Goal: Check status: Check status

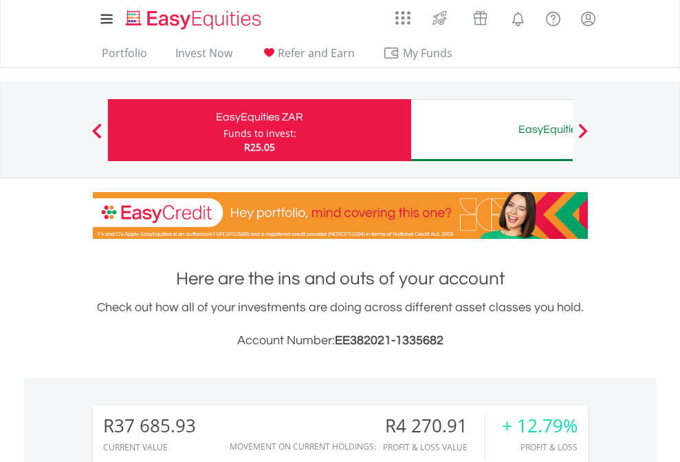
scroll to position [132, 216]
click at [224, 130] on div "Funds to invest:" at bounding box center [260, 134] width 73 height 14
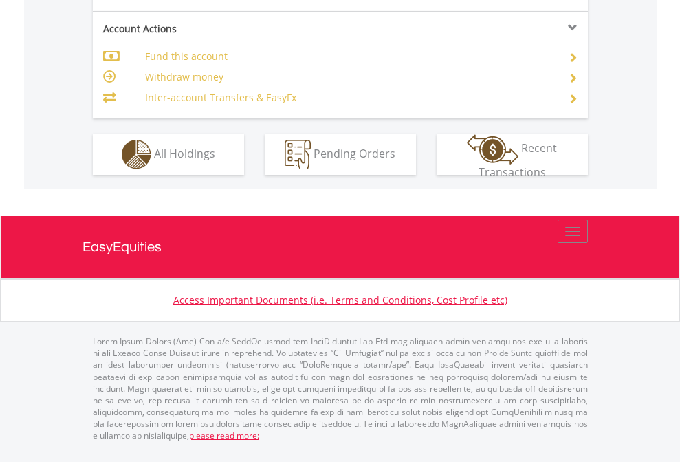
scroll to position [1347, 0]
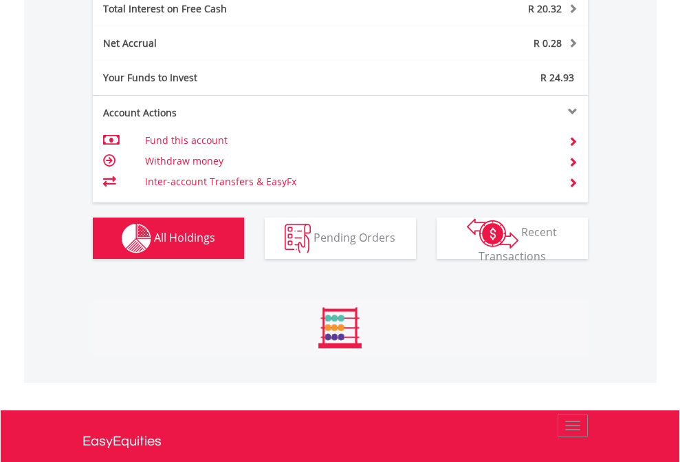
scroll to position [1585, 0]
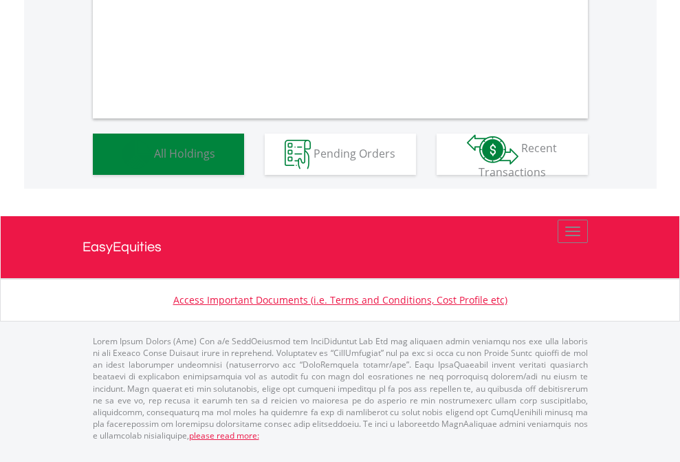
click at [154, 160] on span "All Holdings" at bounding box center [184, 152] width 61 height 15
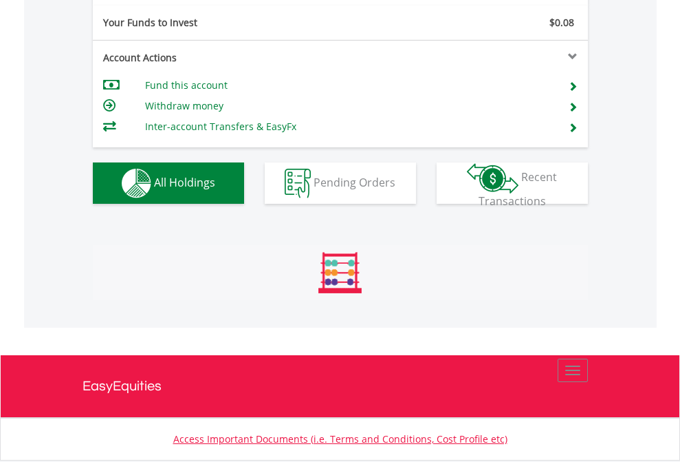
scroll to position [1530, 0]
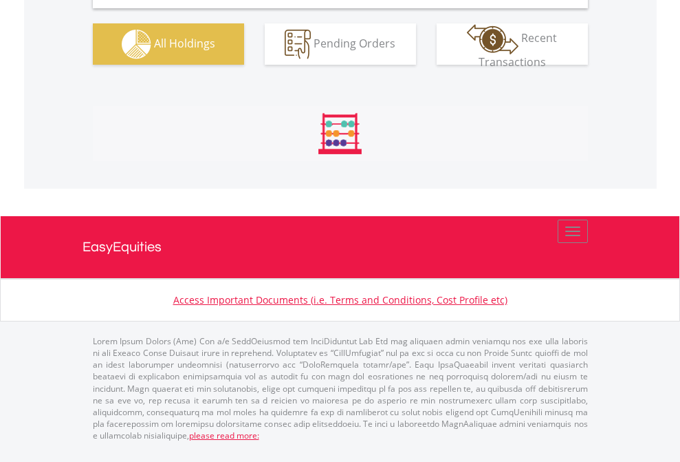
scroll to position [1330, 0]
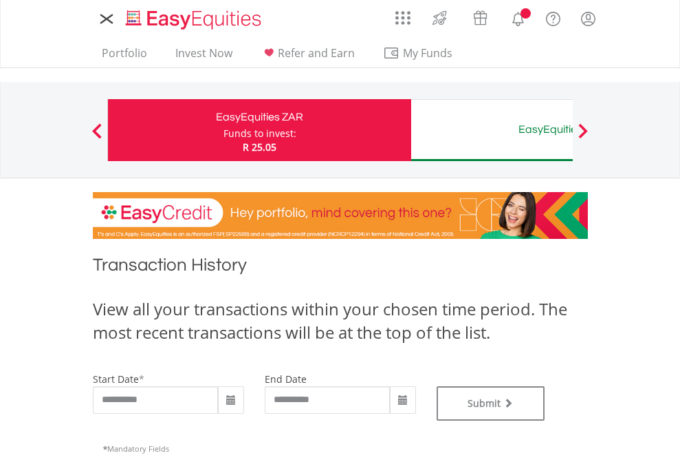
type input "**********"
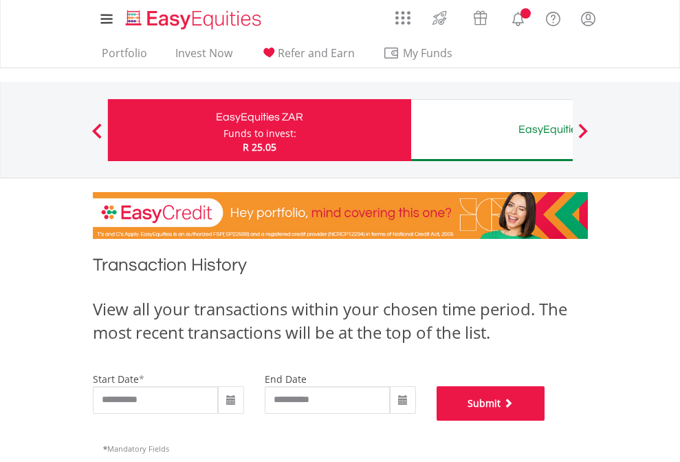
click at [546, 420] on button "Submit" at bounding box center [491, 403] width 109 height 34
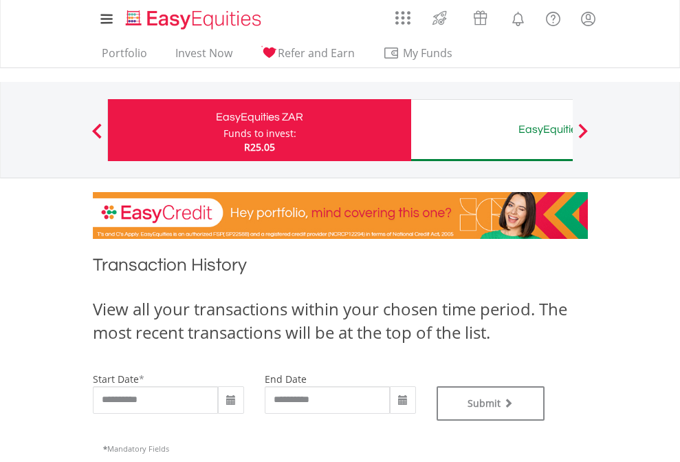
click at [492, 130] on div "EasyEquities AUD" at bounding box center [563, 129] width 287 height 19
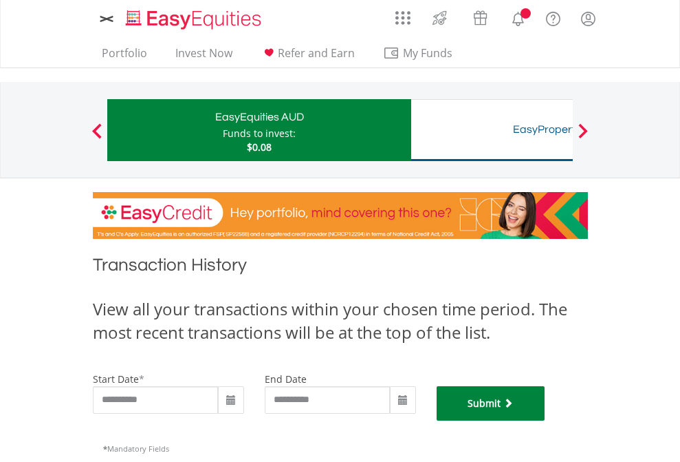
click at [546, 420] on button "Submit" at bounding box center [491, 403] width 109 height 34
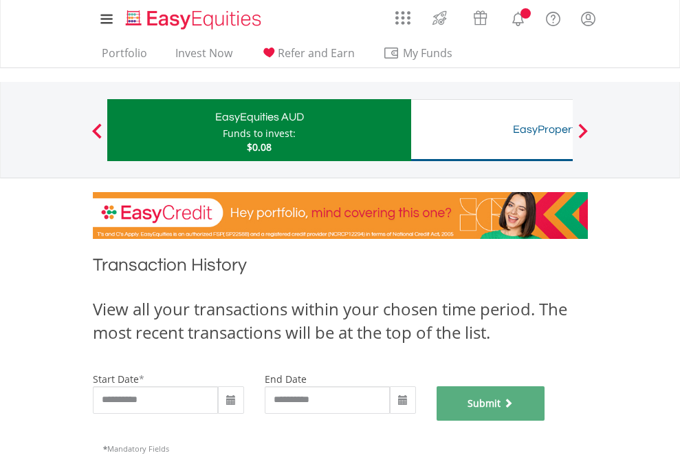
scroll to position [558, 0]
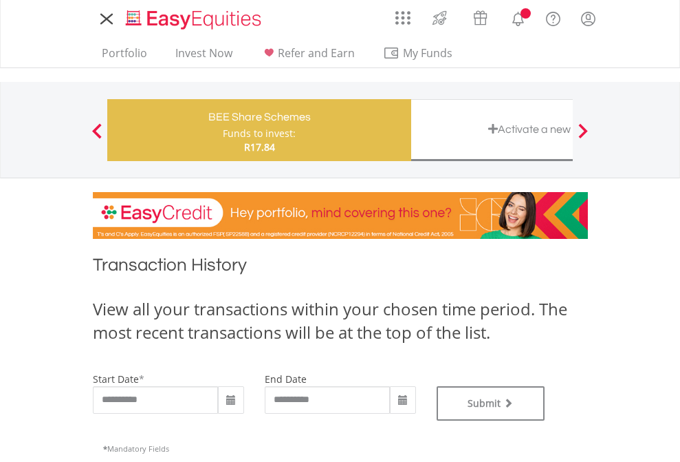
type input "**********"
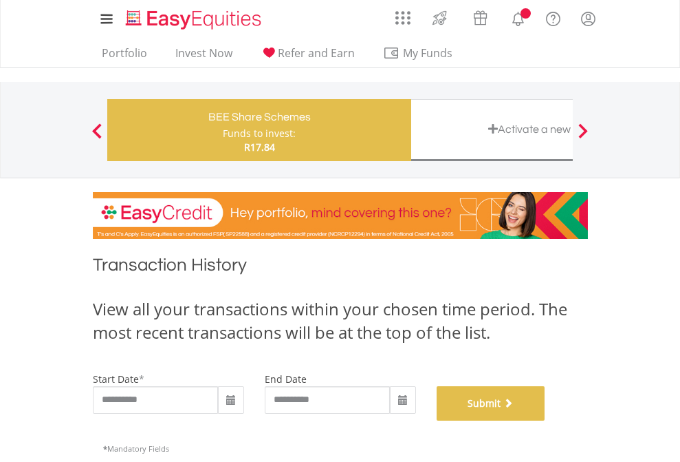
click at [546, 420] on button "Submit" at bounding box center [491, 403] width 109 height 34
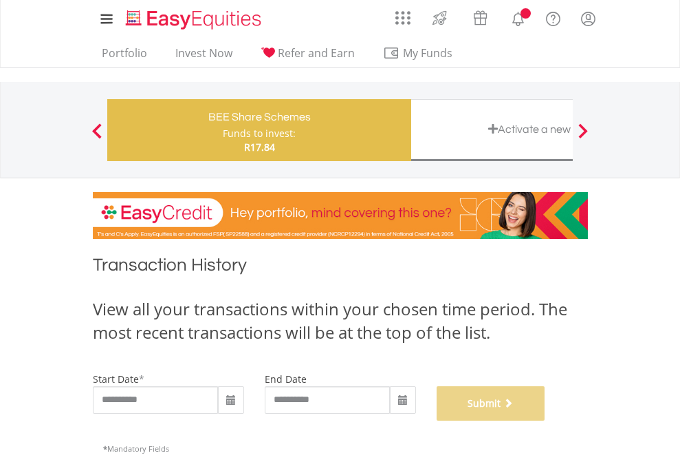
scroll to position [558, 0]
